Goal: Task Accomplishment & Management: Complete application form

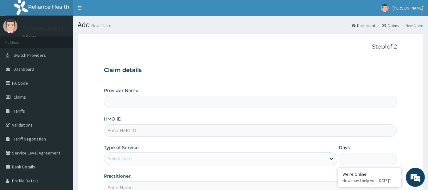
click at [168, 131] on input "HMO ID" at bounding box center [250, 130] width 293 height 12
type input "de"
type input "[GEOGRAPHIC_DATA]"
type input "DEX/10164/A"
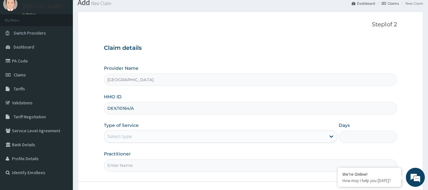
scroll to position [32, 0]
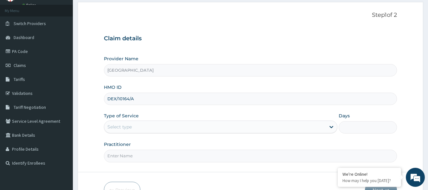
click at [217, 130] on div "Select type" at bounding box center [214, 127] width 221 height 10
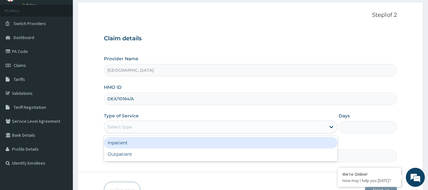
click at [198, 142] on div "Inpatient" at bounding box center [220, 142] width 233 height 11
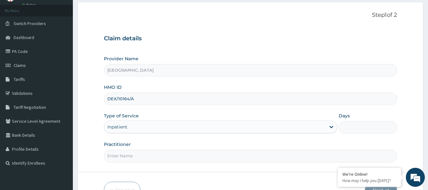
click at [361, 130] on input "Days" at bounding box center [368, 127] width 58 height 12
type input "2"
click at [202, 159] on input "Practitioner" at bounding box center [250, 156] width 293 height 12
type input "DR PAUL"
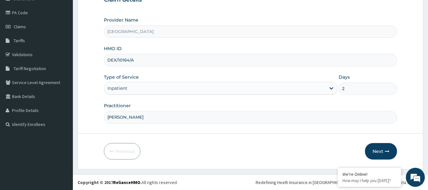
scroll to position [71, 0]
click at [378, 150] on button "Next" at bounding box center [381, 151] width 32 height 16
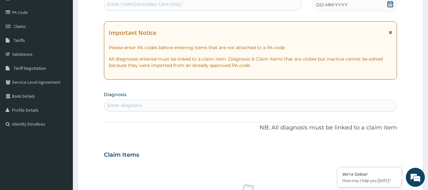
click at [188, 3] on div "Enter Code(Secondary Care Only)" at bounding box center [203, 4] width 198 height 10
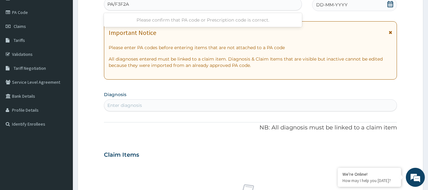
type input "PA/F3F2A0"
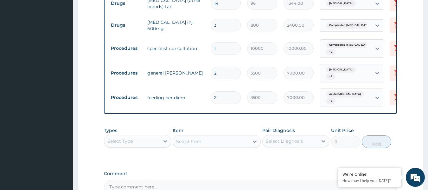
scroll to position [360, 0]
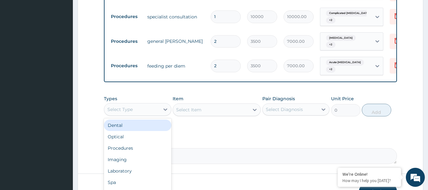
click at [152, 114] on div "Select Type" at bounding box center [131, 109] width 55 height 10
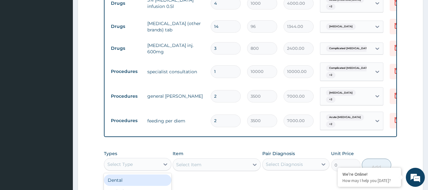
scroll to position [403, 0]
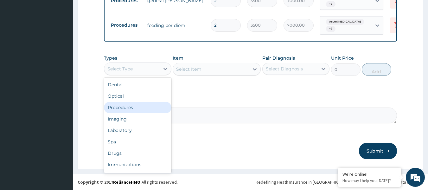
click at [134, 106] on div "Procedures" at bounding box center [137, 107] width 67 height 11
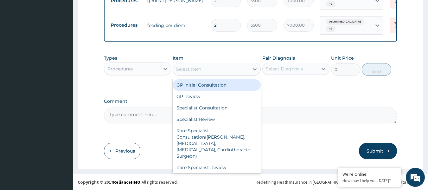
click at [210, 71] on div "Select Item" at bounding box center [211, 69] width 76 height 10
click at [208, 86] on div "GP Initial Consultation" at bounding box center [217, 84] width 88 height 11
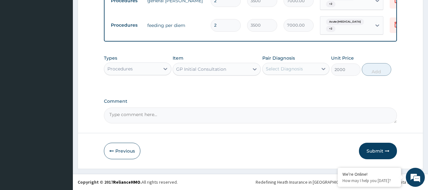
click at [244, 70] on div "GP Initial Consultation" at bounding box center [211, 69] width 76 height 10
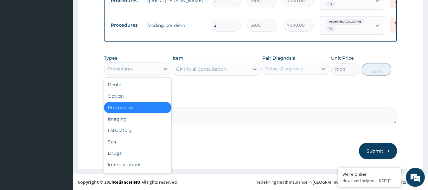
click at [157, 72] on div "Procedures" at bounding box center [131, 69] width 55 height 10
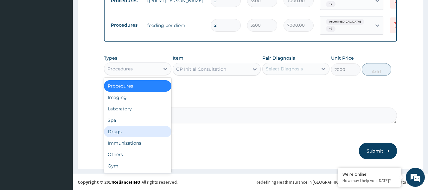
click at [161, 131] on div "Drugs" at bounding box center [137, 131] width 67 height 11
type input "0"
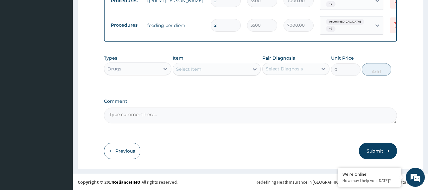
scroll to position [403, 0]
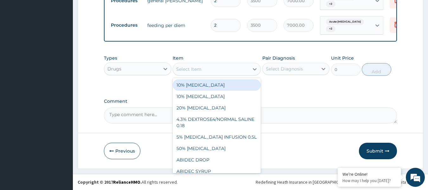
click at [239, 70] on div "Select Item" at bounding box center [211, 69] width 76 height 10
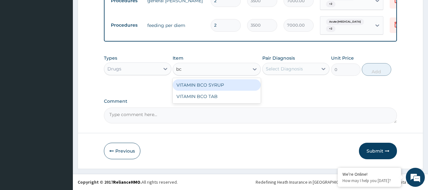
type input "b"
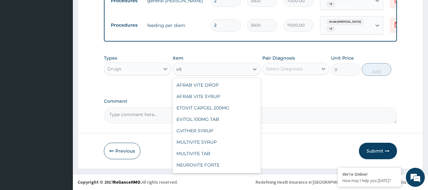
type input "vita"
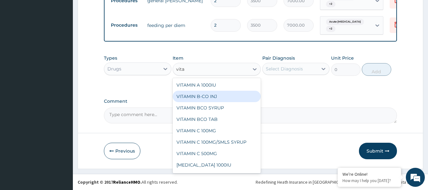
click at [201, 98] on div "VITAMIN B-CO INJ" at bounding box center [217, 96] width 88 height 11
type input "700"
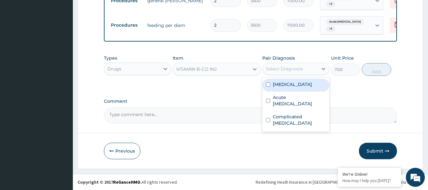
drag, startPoint x: 306, startPoint y: 66, endPoint x: 304, endPoint y: 68, distance: 3.4
click at [306, 67] on div "Select Diagnosis" at bounding box center [290, 69] width 55 height 10
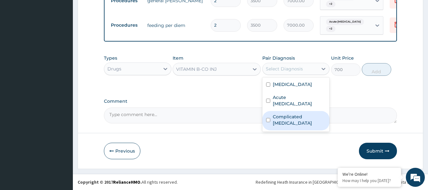
click at [299, 113] on label "Complicated malaria" at bounding box center [299, 119] width 53 height 13
checkbox input "true"
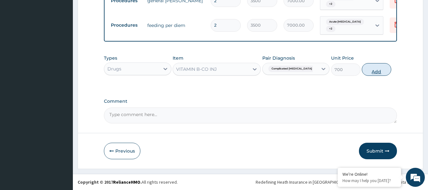
click at [373, 70] on button "Add" at bounding box center [376, 69] width 29 height 13
type input "0"
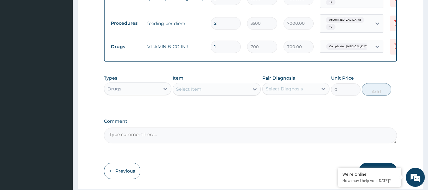
type input "0.00"
type input "2"
type input "1400.00"
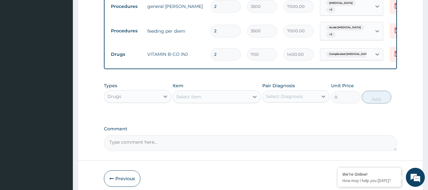
scroll to position [424, 0]
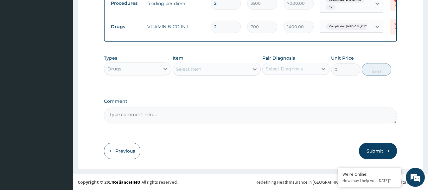
type input "2"
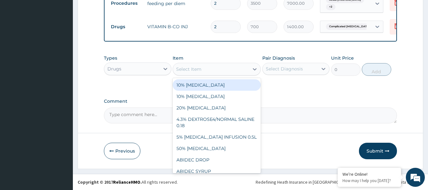
click at [214, 70] on div "Select Item" at bounding box center [211, 69] width 76 height 10
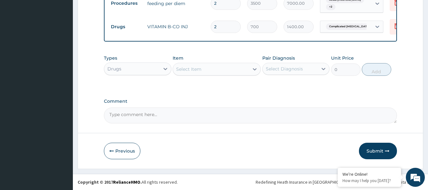
click at [223, 69] on div "Select Item" at bounding box center [211, 69] width 76 height 10
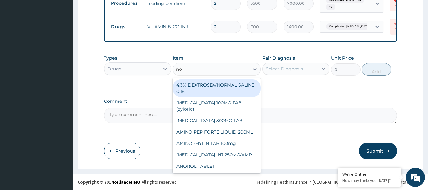
type input "nor"
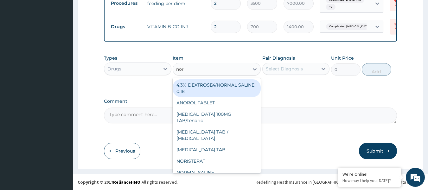
click at [207, 89] on div "4.3% DEXTROSE4/NORMAL SALINE 0.18" at bounding box center [217, 88] width 88 height 18
type input "1000"
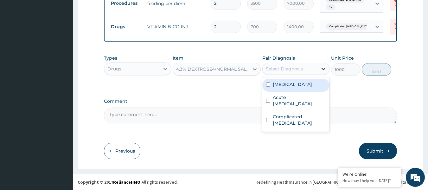
click at [319, 67] on div at bounding box center [323, 68] width 11 height 11
click at [290, 86] on label "Urethritis" at bounding box center [292, 84] width 39 height 6
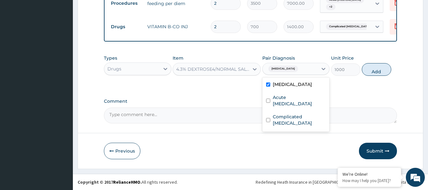
click at [290, 86] on label "Urethritis" at bounding box center [292, 84] width 39 height 6
checkbox input "false"
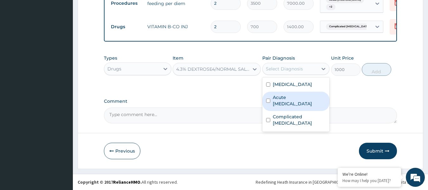
click at [293, 99] on label "Acute peptic ulcer" at bounding box center [299, 100] width 53 height 13
checkbox input "true"
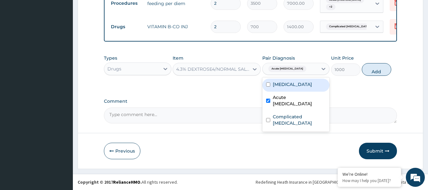
click at [294, 86] on div "Urethritis" at bounding box center [295, 85] width 67 height 13
checkbox input "true"
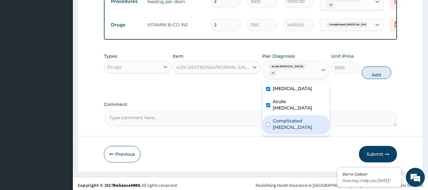
click at [298, 117] on div "Complicated malaria" at bounding box center [295, 124] width 67 height 19
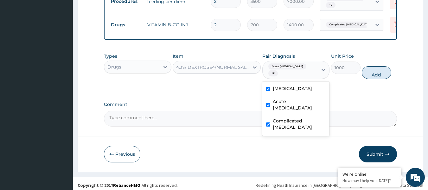
click at [298, 116] on div "Complicated malaria" at bounding box center [295, 124] width 67 height 19
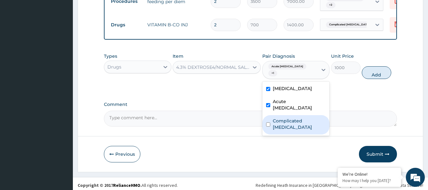
click at [298, 116] on div "Complicated malaria" at bounding box center [295, 124] width 67 height 19
checkbox input "true"
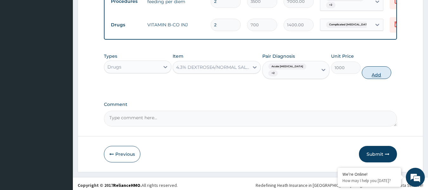
click at [385, 70] on button "Add" at bounding box center [376, 72] width 29 height 13
type input "0"
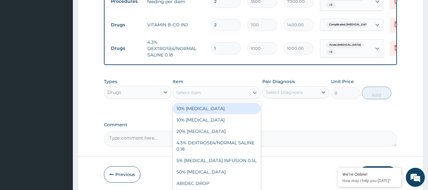
click at [194, 94] on div "Select Item" at bounding box center [188, 92] width 25 height 6
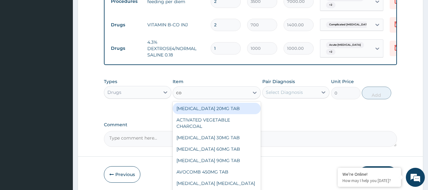
type input "coa"
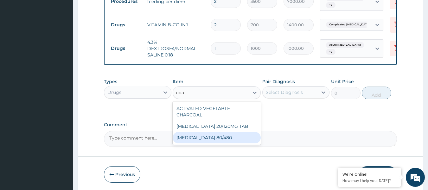
click at [195, 132] on div "COARTEM 80/480" at bounding box center [217, 137] width 88 height 11
type input "312"
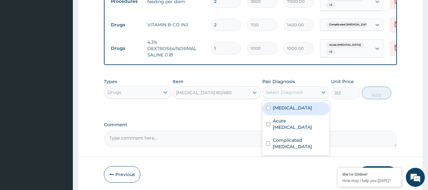
click at [310, 91] on div "Select Diagnosis" at bounding box center [290, 92] width 55 height 10
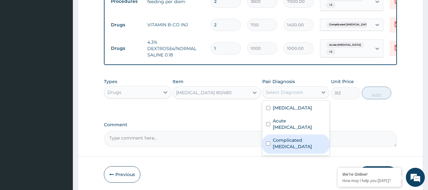
click at [299, 139] on div "Complicated malaria" at bounding box center [295, 143] width 67 height 19
checkbox input "true"
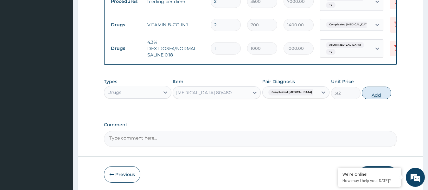
click at [373, 96] on button "Add" at bounding box center [376, 92] width 29 height 13
type input "0"
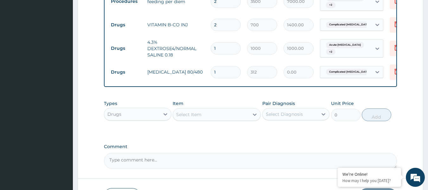
type input "0.00"
type input "6"
type input "1872.00"
type input "6"
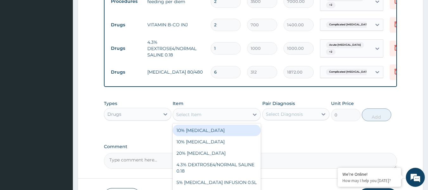
click at [216, 119] on div "Select Item" at bounding box center [211, 114] width 76 height 10
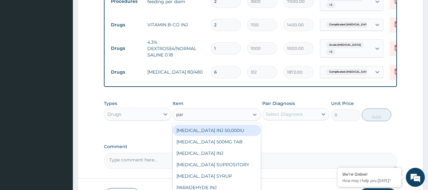
type input "para"
click at [250, 133] on div "PARACETAMOL 500MG TAB" at bounding box center [217, 129] width 88 height 11
type input "15"
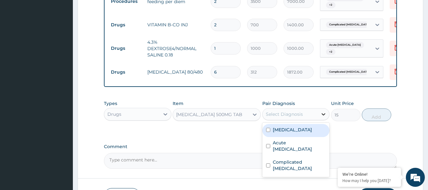
click at [320, 116] on div at bounding box center [323, 113] width 11 height 11
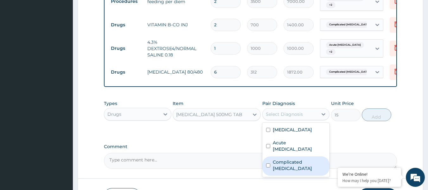
click at [300, 159] on label "Complicated malaria" at bounding box center [299, 165] width 53 height 13
checkbox input "true"
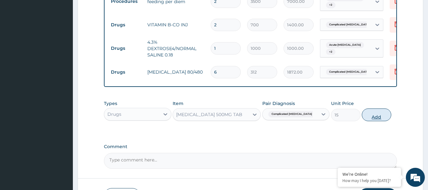
click at [363, 118] on button "Add" at bounding box center [376, 114] width 29 height 13
type input "0"
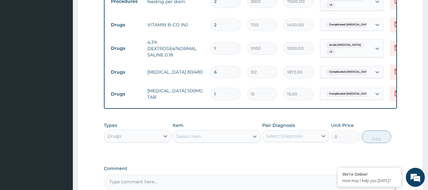
type input "18"
type input "270.00"
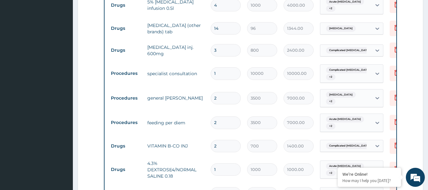
scroll to position [335, 0]
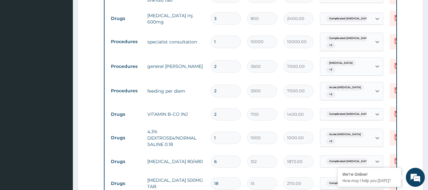
type input "18"
click at [222, 40] on input "1" at bounding box center [226, 41] width 30 height 12
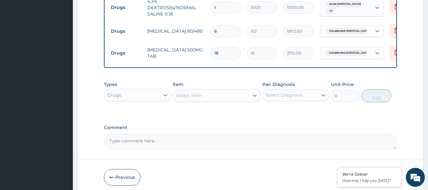
scroll to position [494, 0]
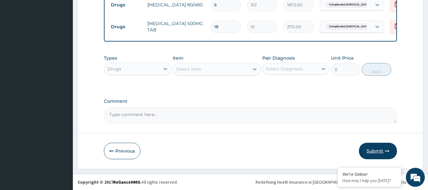
click at [374, 151] on button "Submit" at bounding box center [378, 151] width 38 height 16
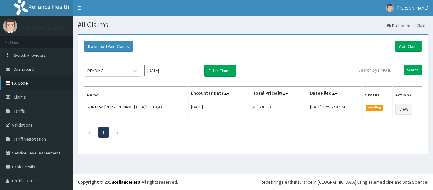
click at [36, 80] on link "PA Code" at bounding box center [36, 83] width 73 height 14
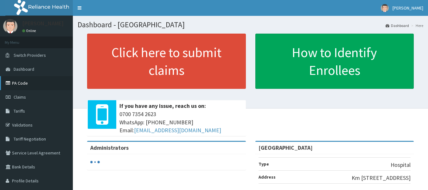
click at [30, 83] on link "PA Code" at bounding box center [36, 83] width 73 height 14
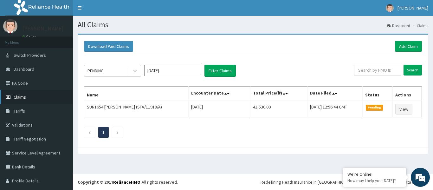
click at [30, 98] on link "Claims" at bounding box center [36, 97] width 73 height 14
click at [411, 47] on link "Add Claim" at bounding box center [408, 46] width 27 height 11
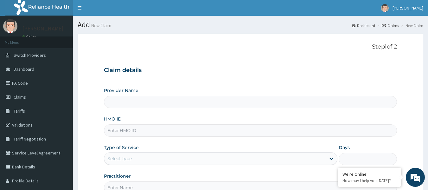
click at [122, 131] on input "HMO ID" at bounding box center [250, 130] width 293 height 12
type input "dex"
type input "[GEOGRAPHIC_DATA]"
type input "DEX/10164/A"
click at [195, 151] on div "Type of Service Select type" at bounding box center [220, 154] width 233 height 21
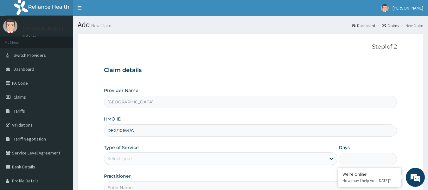
click at [195, 151] on div "Type of Service Select type" at bounding box center [220, 154] width 233 height 21
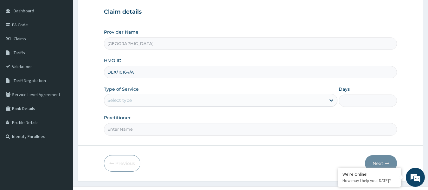
scroll to position [63, 0]
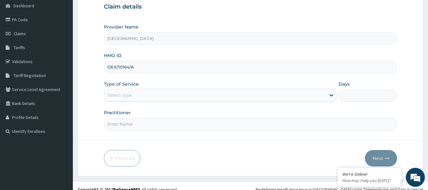
click at [235, 98] on div "Select type" at bounding box center [214, 95] width 221 height 10
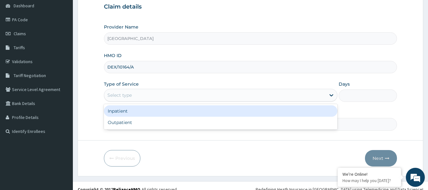
click at [150, 98] on div "Select type" at bounding box center [214, 95] width 221 height 10
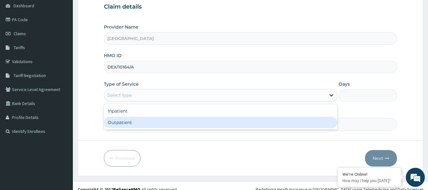
click at [146, 124] on div "Outpatient" at bounding box center [220, 122] width 233 height 11
type input "1"
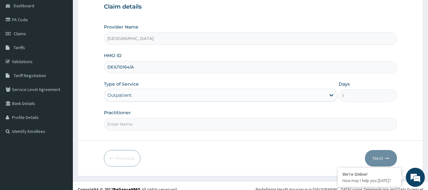
scroll to position [0, 0]
click at [144, 122] on input "Practitioner" at bounding box center [250, 124] width 293 height 12
click at [137, 123] on input "Practitioner" at bounding box center [250, 124] width 293 height 12
type input "d"
type input "DR AGHOA"
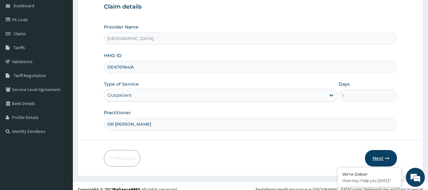
click at [377, 158] on button "Next" at bounding box center [381, 158] width 32 height 16
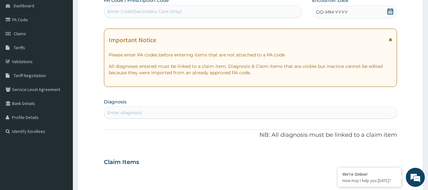
click at [331, 11] on span "DD-MM-YYYY" at bounding box center [331, 12] width 31 height 6
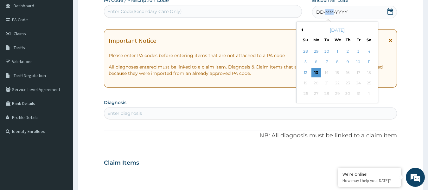
click at [331, 11] on span "DD-MM-YYYY" at bounding box center [331, 12] width 31 height 6
click at [360, 63] on div "10" at bounding box center [359, 62] width 10 height 10
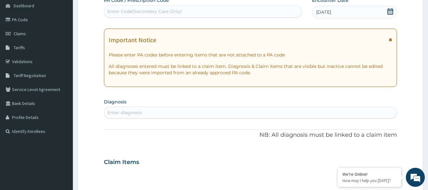
drag, startPoint x: 150, startPoint y: 105, endPoint x: 153, endPoint y: 109, distance: 5.2
click at [150, 106] on section "Diagnosis Enter diagnosis" at bounding box center [250, 108] width 293 height 22
click at [154, 110] on div "Enter diagnosis" at bounding box center [250, 112] width 293 height 10
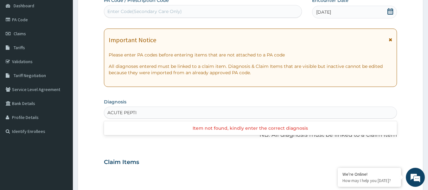
type input "ACUTE PEPTIC"
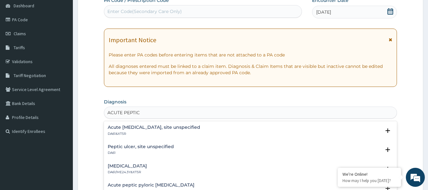
click at [127, 126] on h4 "Acute peptic ulcer, site unspecified" at bounding box center [154, 127] width 93 height 5
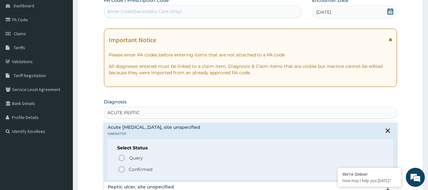
click at [118, 166] on icon "status option filled" at bounding box center [122, 169] width 8 height 8
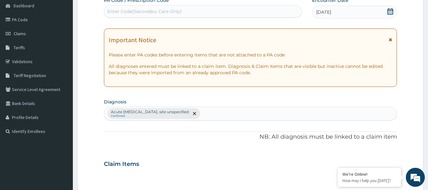
click at [203, 110] on div "Acute peptic ulcer, site unspecified Confirmed" at bounding box center [250, 113] width 293 height 13
type input "HYPERLIPIDEMIA"
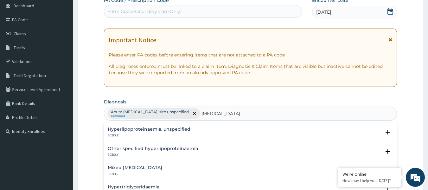
click at [144, 167] on h4 "Mixed [MEDICAL_DATA]" at bounding box center [135, 167] width 54 height 5
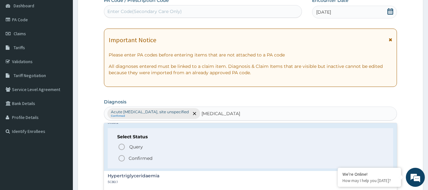
scroll to position [32, 0]
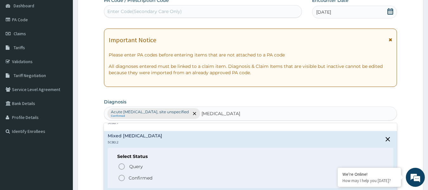
click at [123, 176] on icon "status option filled" at bounding box center [122, 178] width 8 height 8
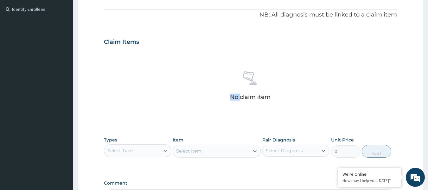
scroll to position [190, 0]
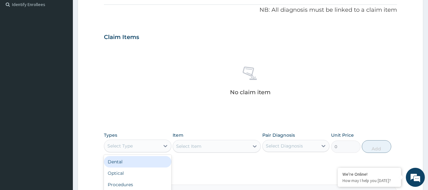
click at [150, 145] on div "Select Type" at bounding box center [131, 146] width 55 height 10
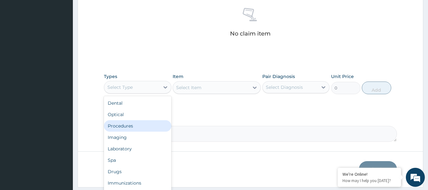
scroll to position [253, 0]
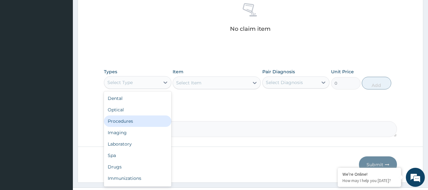
click at [140, 121] on div "Procedures" at bounding box center [137, 120] width 67 height 11
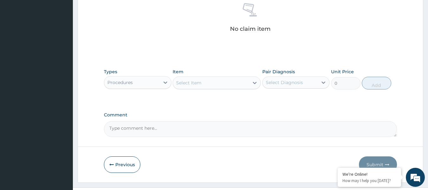
click at [240, 83] on div "Select Item" at bounding box center [211, 83] width 76 height 10
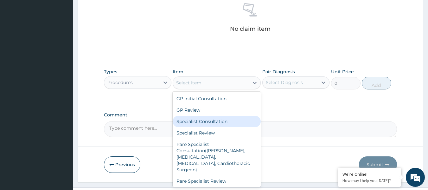
click at [206, 119] on div "Specialist Consultation" at bounding box center [217, 121] width 88 height 11
type input "10000"
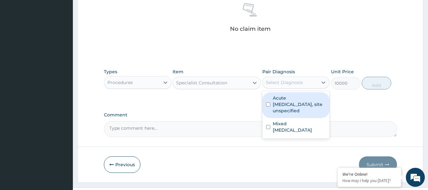
click at [304, 85] on div "Select Diagnosis" at bounding box center [290, 82] width 55 height 10
click at [292, 100] on label "Acute peptic ulcer, site unspecified" at bounding box center [299, 104] width 53 height 19
checkbox input "true"
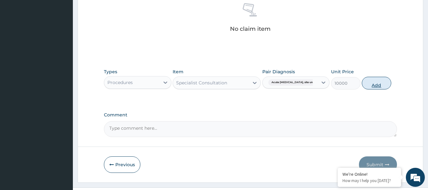
click at [391, 81] on button "Add" at bounding box center [376, 83] width 29 height 13
type input "0"
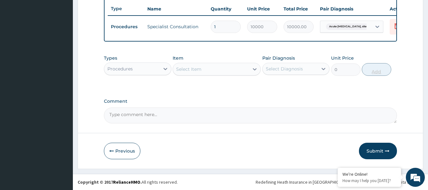
scroll to position [242, 0]
click at [155, 64] on div "Procedures" at bounding box center [131, 69] width 55 height 10
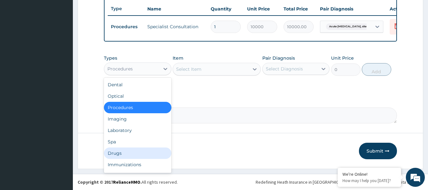
click at [135, 151] on div "Drugs" at bounding box center [137, 152] width 67 height 11
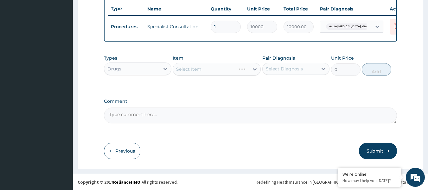
click at [206, 70] on div "Select Item" at bounding box center [217, 69] width 88 height 13
click at [209, 70] on div "Select Item" at bounding box center [217, 69] width 88 height 13
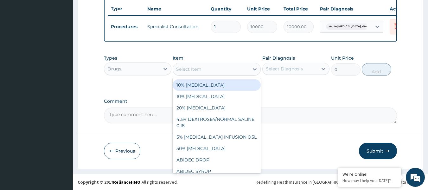
click at [209, 70] on div "Select Item" at bounding box center [211, 69] width 76 height 10
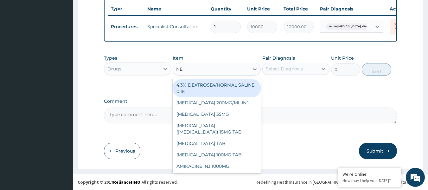
type input "NEX"
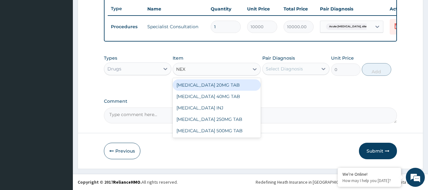
click at [197, 86] on div "[MEDICAL_DATA] 20MG TAB" at bounding box center [217, 84] width 88 height 11
type input "480"
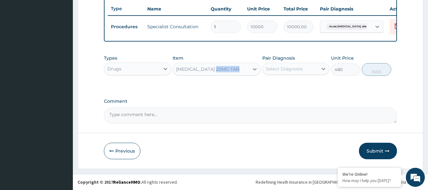
click at [197, 86] on div "Types Drugs Item NEXIUM 20MG TAB Pair Diagnosis Select Diagnosis Unit Price 480…" at bounding box center [250, 70] width 293 height 37
click at [317, 68] on div "Select Diagnosis" at bounding box center [290, 69] width 55 height 10
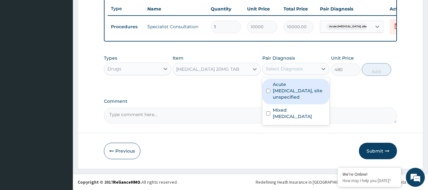
click at [299, 92] on label "Acute peptic ulcer, site unspecified" at bounding box center [299, 90] width 53 height 19
checkbox input "true"
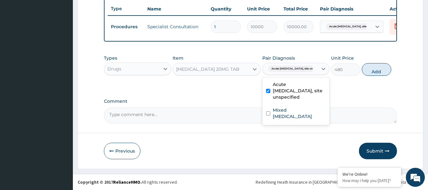
click at [375, 68] on button "Add" at bounding box center [376, 69] width 29 height 13
type input "0"
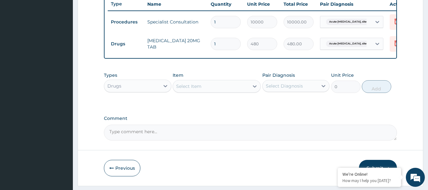
type input "14"
type input "6720.00"
type input "14"
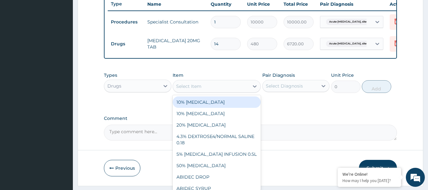
click at [207, 91] on div "Select Item" at bounding box center [211, 86] width 76 height 10
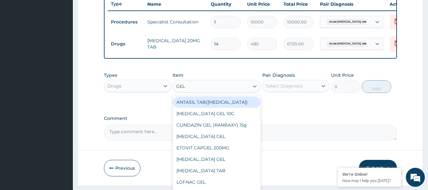
type input "GELU"
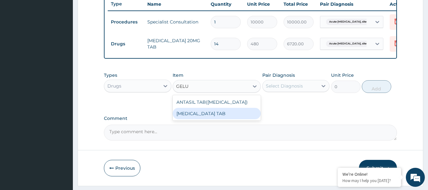
click at [182, 119] on div "[MEDICAL_DATA] TAB" at bounding box center [217, 113] width 88 height 11
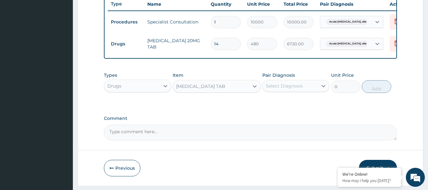
type input "30"
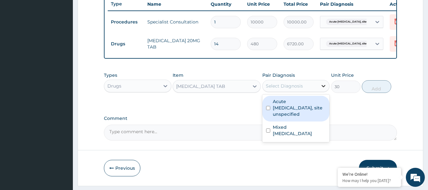
click at [320, 88] on div at bounding box center [323, 85] width 11 height 11
click at [297, 111] on label "Acute peptic ulcer, site unspecified" at bounding box center [299, 107] width 53 height 19
checkbox input "true"
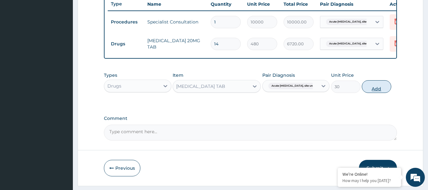
click at [370, 89] on button "Add" at bounding box center [376, 86] width 29 height 13
type input "0"
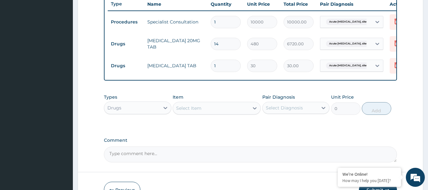
type input "0.00"
type input "2"
type input "60.00"
type input "21"
type input "630.00"
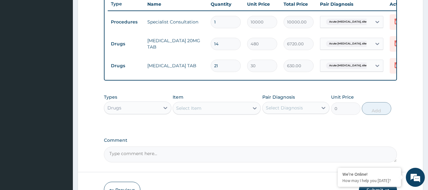
type input "21"
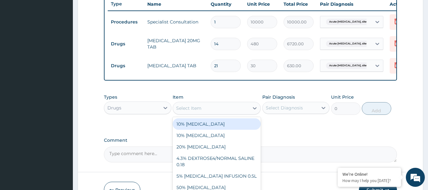
click at [192, 111] on div "Select Item" at bounding box center [188, 108] width 25 height 6
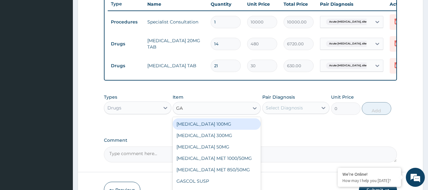
type input "GAV"
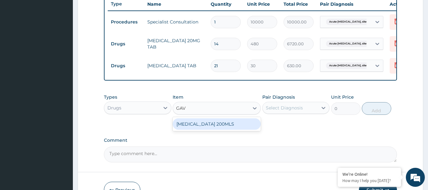
click at [222, 129] on div "[MEDICAL_DATA] 200MLS" at bounding box center [217, 123] width 88 height 11
type input "2500"
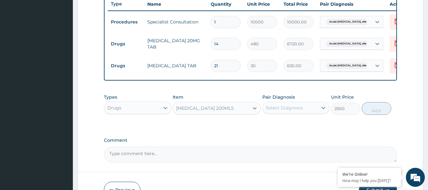
click at [315, 111] on div "Select Diagnosis" at bounding box center [290, 108] width 55 height 10
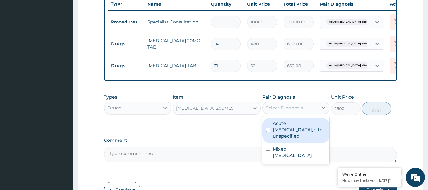
click at [298, 134] on label "Acute peptic ulcer, site unspecified" at bounding box center [299, 129] width 53 height 19
checkbox input "true"
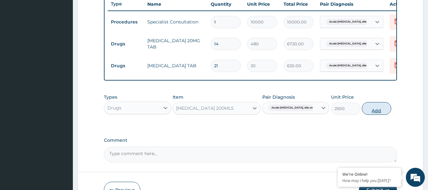
click at [384, 113] on button "Add" at bounding box center [376, 108] width 29 height 13
type input "0"
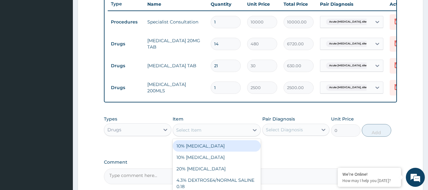
click at [203, 135] on div "Select Item" at bounding box center [211, 130] width 76 height 10
click at [144, 135] on div "Drugs" at bounding box center [131, 129] width 55 height 10
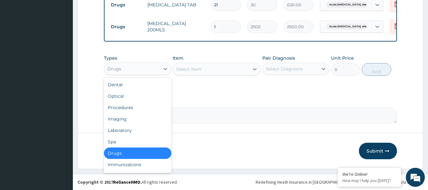
scroll to position [307, 0]
click at [141, 131] on div "Laboratory" at bounding box center [137, 129] width 67 height 11
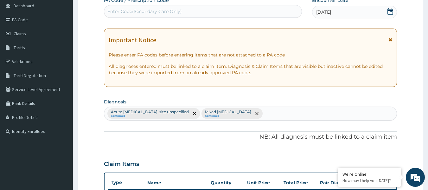
scroll to position [54, 0]
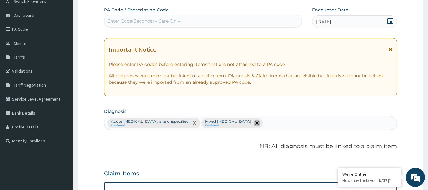
click at [254, 123] on span "remove selection option" at bounding box center [257, 123] width 6 height 6
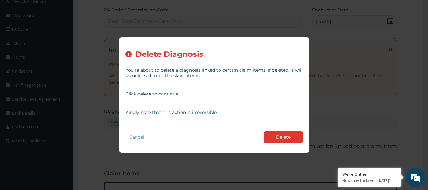
click at [283, 132] on button "Delete" at bounding box center [283, 137] width 39 height 12
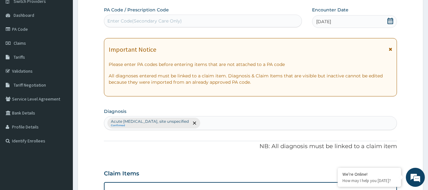
click at [196, 22] on div "Enter Code(Secondary Care Only)" at bounding box center [203, 21] width 198 height 10
click at [219, 125] on div "Acute peptic ulcer, site unspecified Confirmed" at bounding box center [250, 122] width 293 height 13
type input "HYPERLIPIDEMIA"
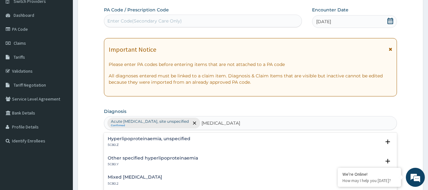
scroll to position [32, 0]
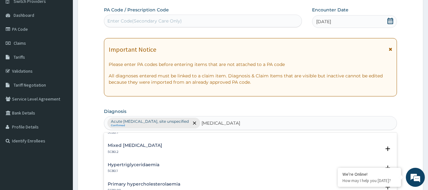
click at [134, 144] on h4 "Mixed [MEDICAL_DATA]" at bounding box center [135, 145] width 54 height 5
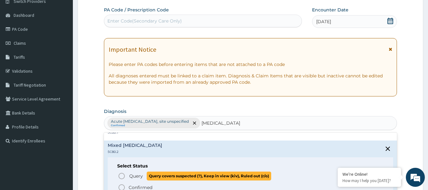
click at [120, 175] on icon "status option query" at bounding box center [122, 176] width 8 height 8
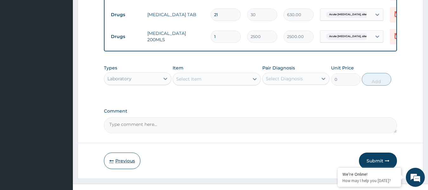
scroll to position [307, 0]
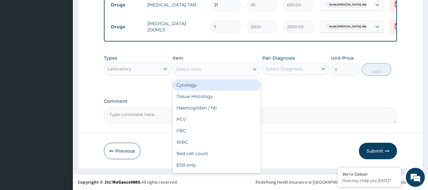
drag, startPoint x: 210, startPoint y: 70, endPoint x: 201, endPoint y: 70, distance: 8.9
click at [204, 70] on div "Select Item" at bounding box center [211, 69] width 76 height 10
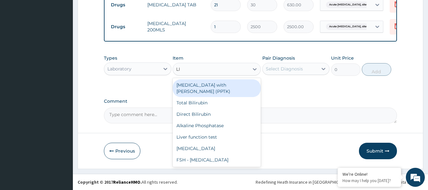
type input "LIP"
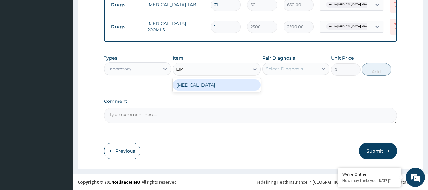
click at [242, 84] on div "[MEDICAL_DATA]" at bounding box center [217, 84] width 88 height 11
type input "7000"
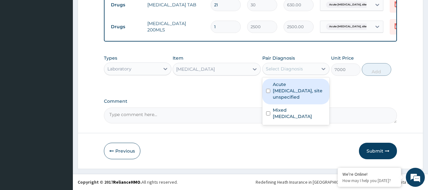
click at [307, 68] on div "Select Diagnosis" at bounding box center [290, 69] width 55 height 10
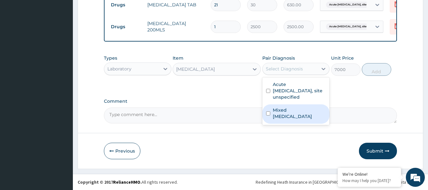
click at [292, 107] on label "Mixed [MEDICAL_DATA]" at bounding box center [299, 113] width 53 height 13
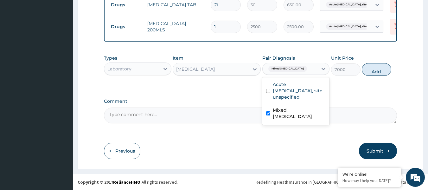
checkbox input "true"
drag, startPoint x: 374, startPoint y: 71, endPoint x: 369, endPoint y: 68, distance: 5.5
click at [374, 71] on button "Add" at bounding box center [376, 69] width 29 height 13
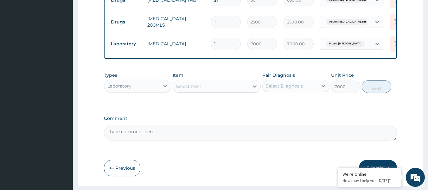
type input "0"
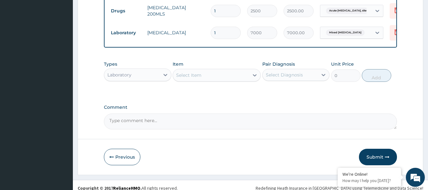
scroll to position [329, 0]
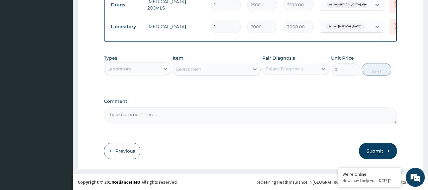
click at [375, 150] on button "Submit" at bounding box center [378, 151] width 38 height 16
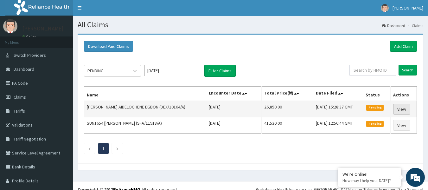
click at [400, 109] on link "View" at bounding box center [401, 109] width 17 height 11
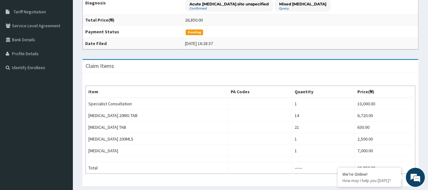
scroll to position [125, 0]
